Goal: Task Accomplishment & Management: Manage account settings

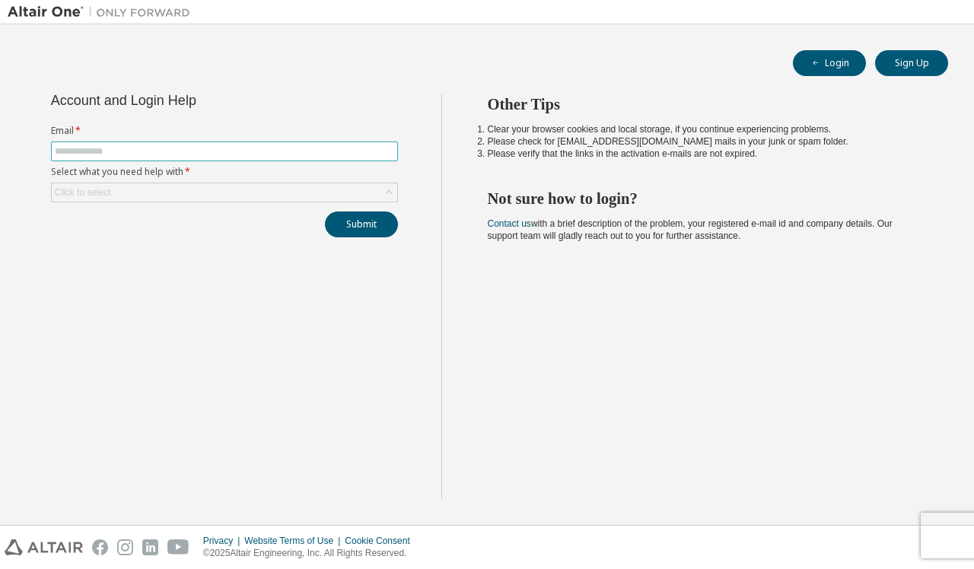
click at [193, 144] on span at bounding box center [224, 152] width 347 height 20
click at [191, 151] on input "text" at bounding box center [224, 151] width 339 height 12
type input "**********"
click at [137, 190] on div "Click to select" at bounding box center [224, 192] width 345 height 18
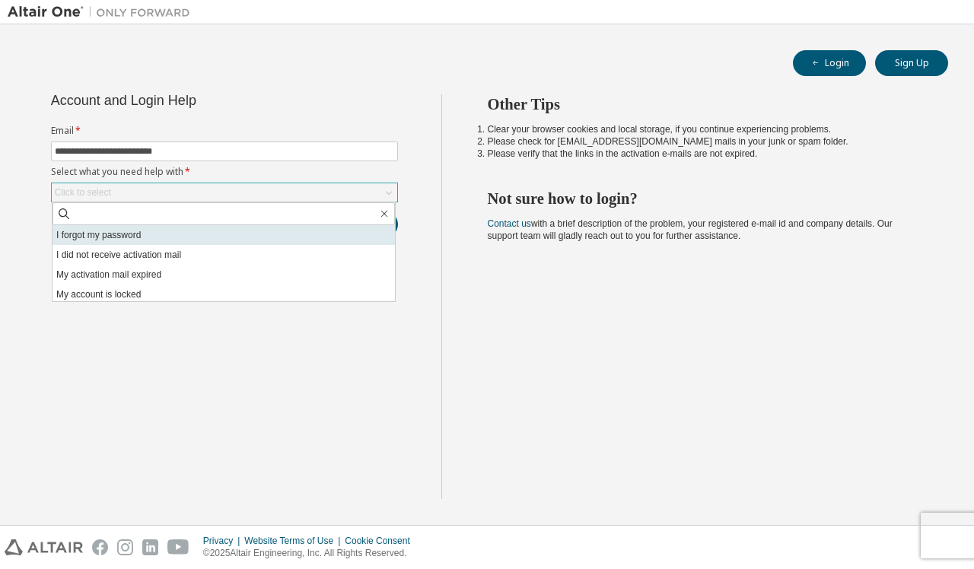
click at [141, 235] on li "I forgot my password" at bounding box center [223, 235] width 342 height 20
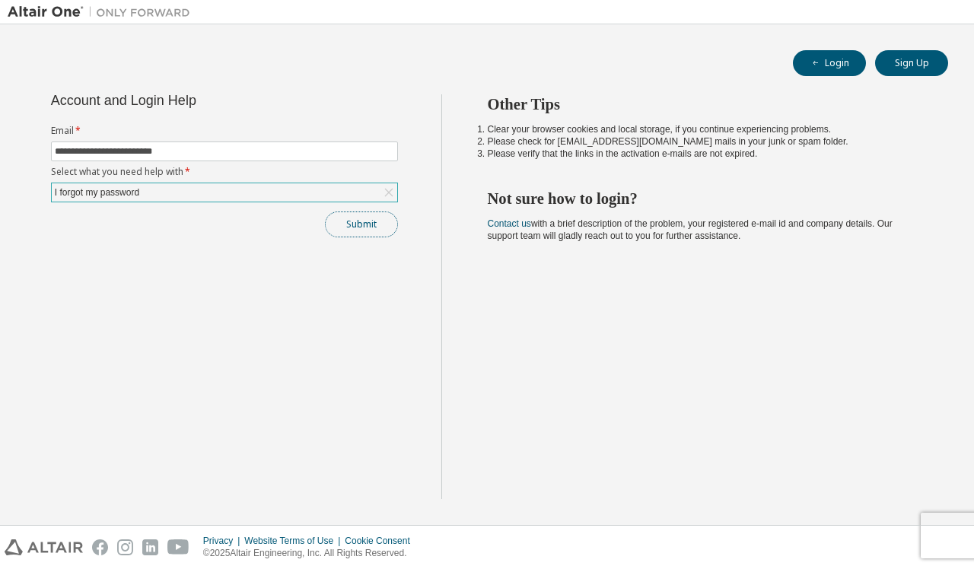
click at [355, 222] on button "Submit" at bounding box center [361, 225] width 73 height 26
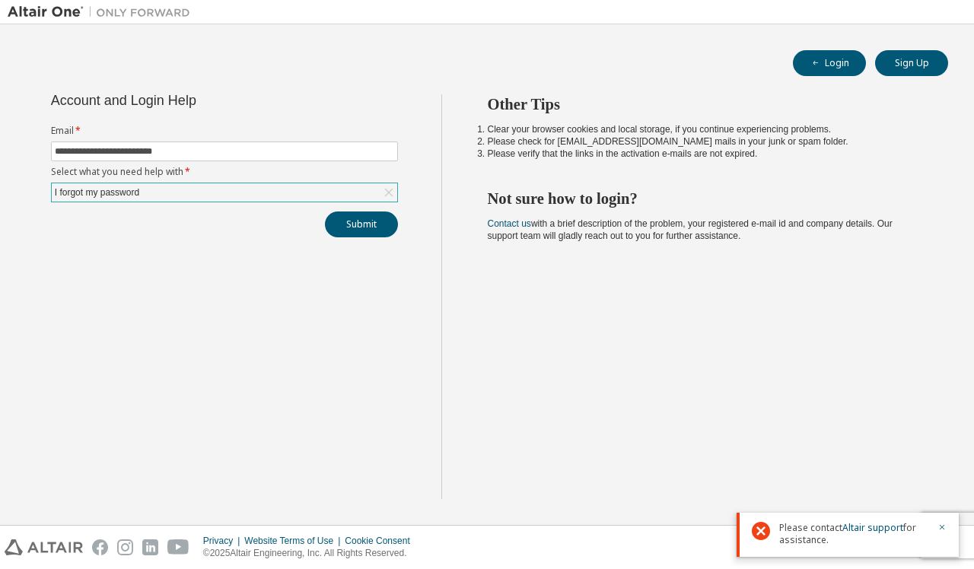
click at [351, 190] on div "I forgot my password" at bounding box center [224, 192] width 345 height 18
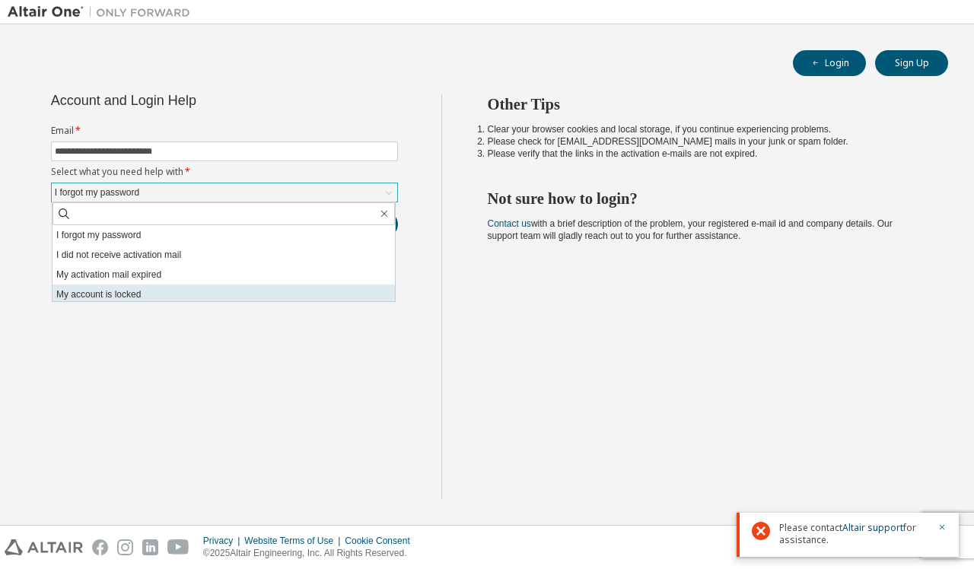
click at [81, 288] on li "My account is locked" at bounding box center [223, 295] width 342 height 20
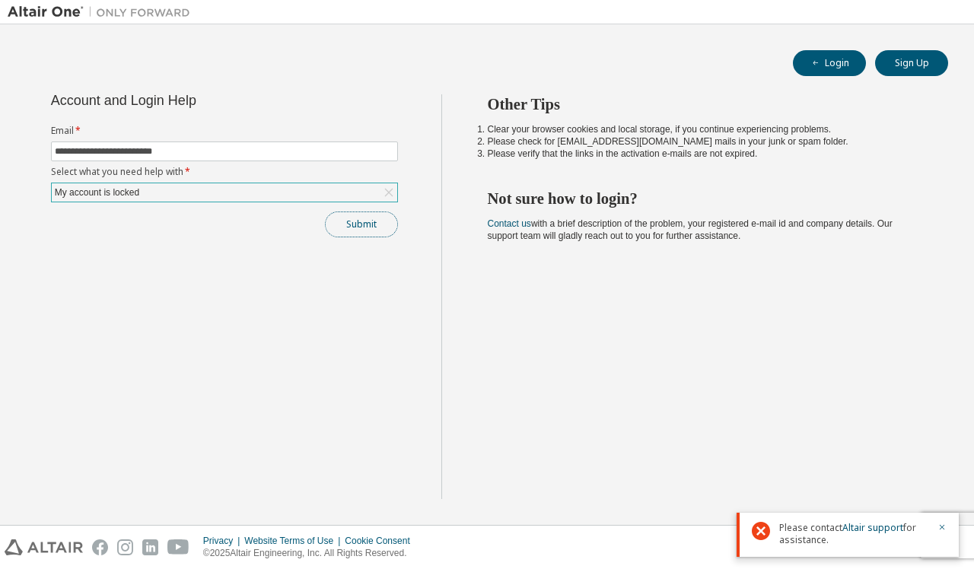
click at [343, 224] on button "Submit" at bounding box center [361, 225] width 73 height 26
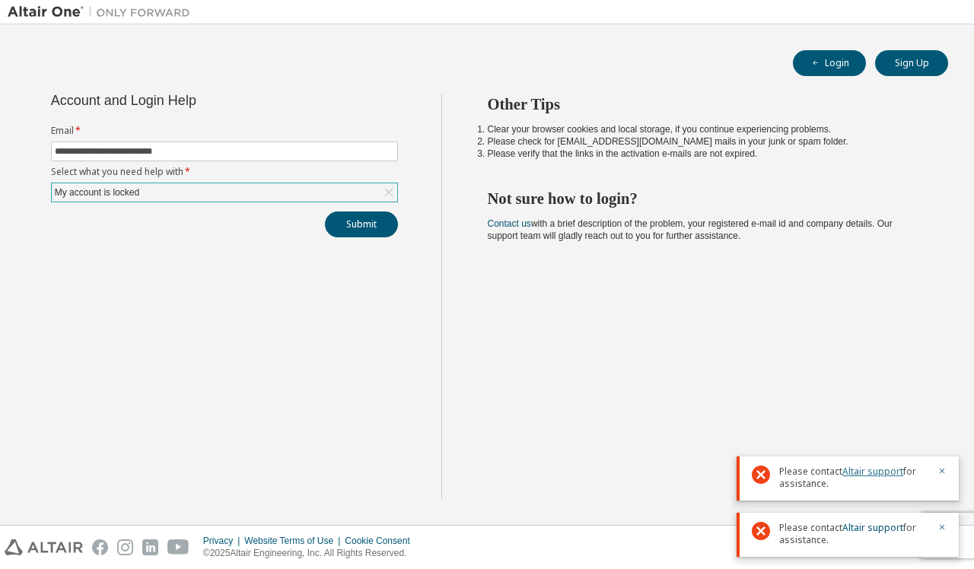
click at [857, 476] on link "Altair support" at bounding box center [872, 471] width 61 height 13
click at [529, 189] on h2 "Not sure how to login?" at bounding box center [705, 199] width 434 height 20
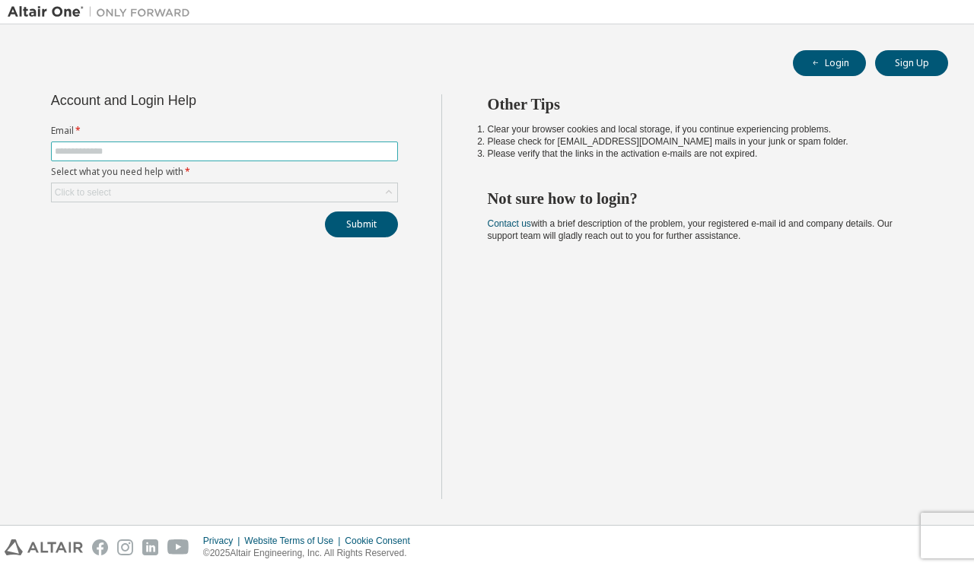
click at [103, 148] on input "text" at bounding box center [224, 151] width 339 height 12
type input "**********"
click at [135, 191] on div "Click to select" at bounding box center [224, 192] width 345 height 18
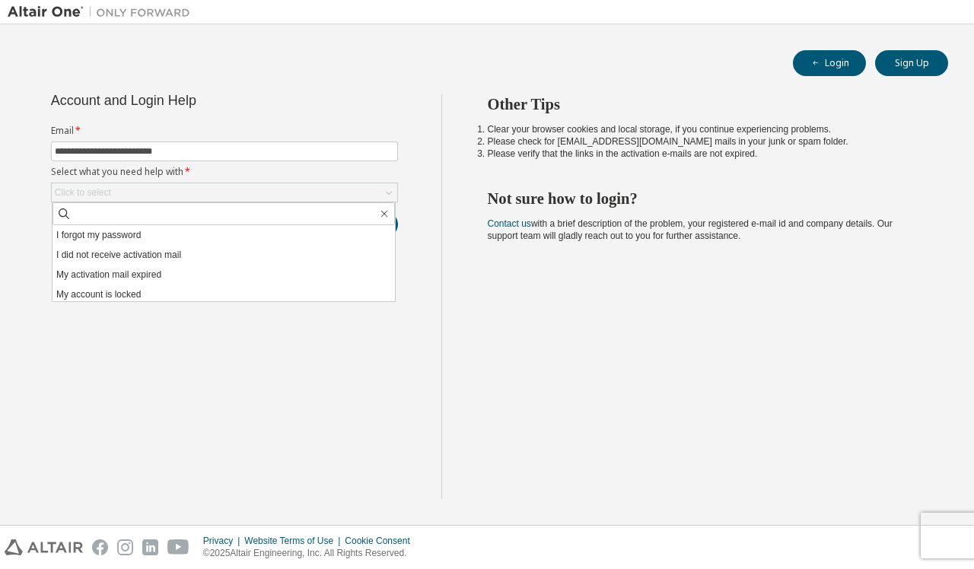
click at [150, 238] on li "I forgot my password" at bounding box center [223, 235] width 342 height 20
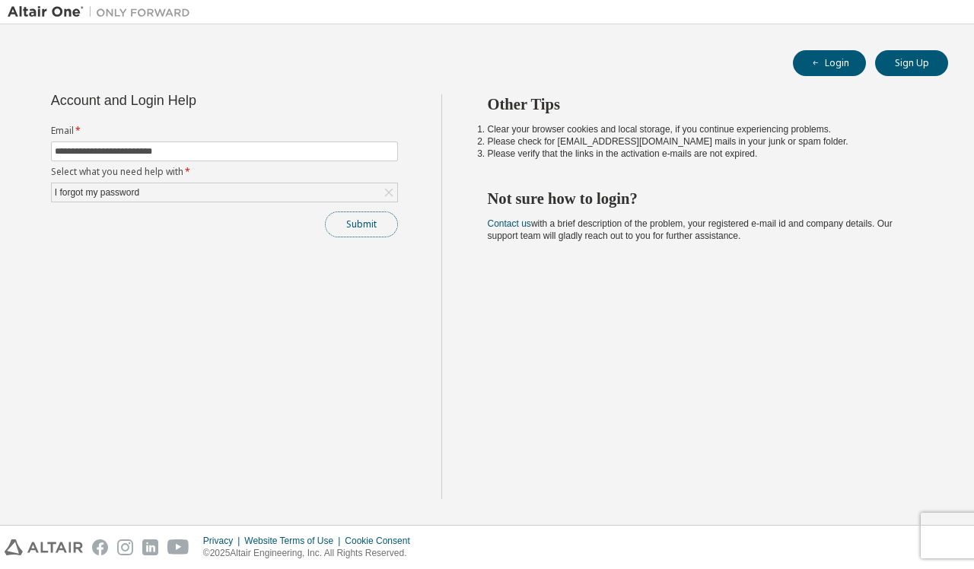
click at [385, 226] on button "Submit" at bounding box center [361, 225] width 73 height 26
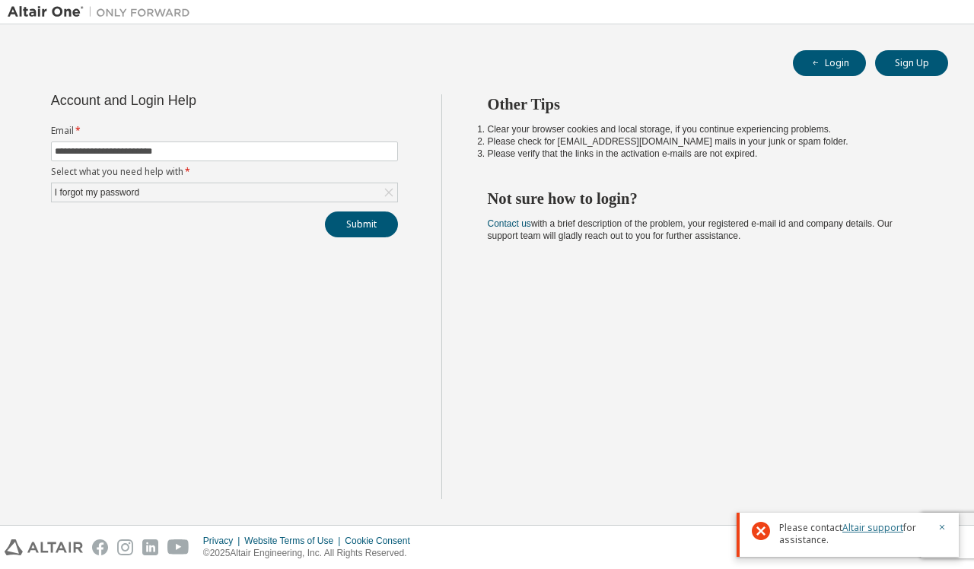
click at [889, 522] on link "Altair support" at bounding box center [872, 527] width 61 height 13
click at [934, 64] on button "Sign Up" at bounding box center [911, 63] width 73 height 26
click at [842, 67] on button "Login" at bounding box center [829, 63] width 73 height 26
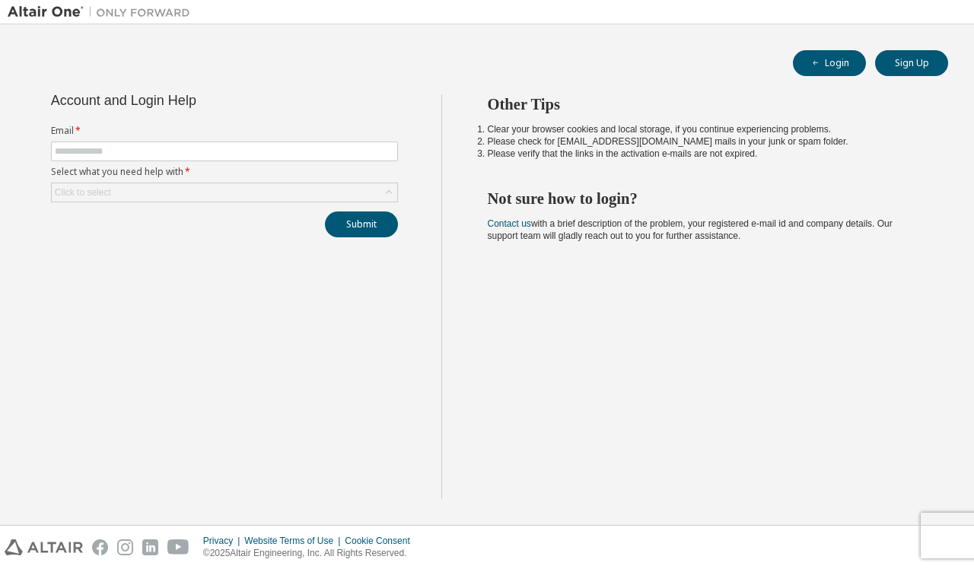
drag, startPoint x: 491, startPoint y: 202, endPoint x: 772, endPoint y: 251, distance: 285.7
click at [772, 251] on div "Other Tips Clear your browser cookies and local storage, if you continue experi…" at bounding box center [704, 296] width 526 height 405
